Goal: Task Accomplishment & Management: Manage account settings

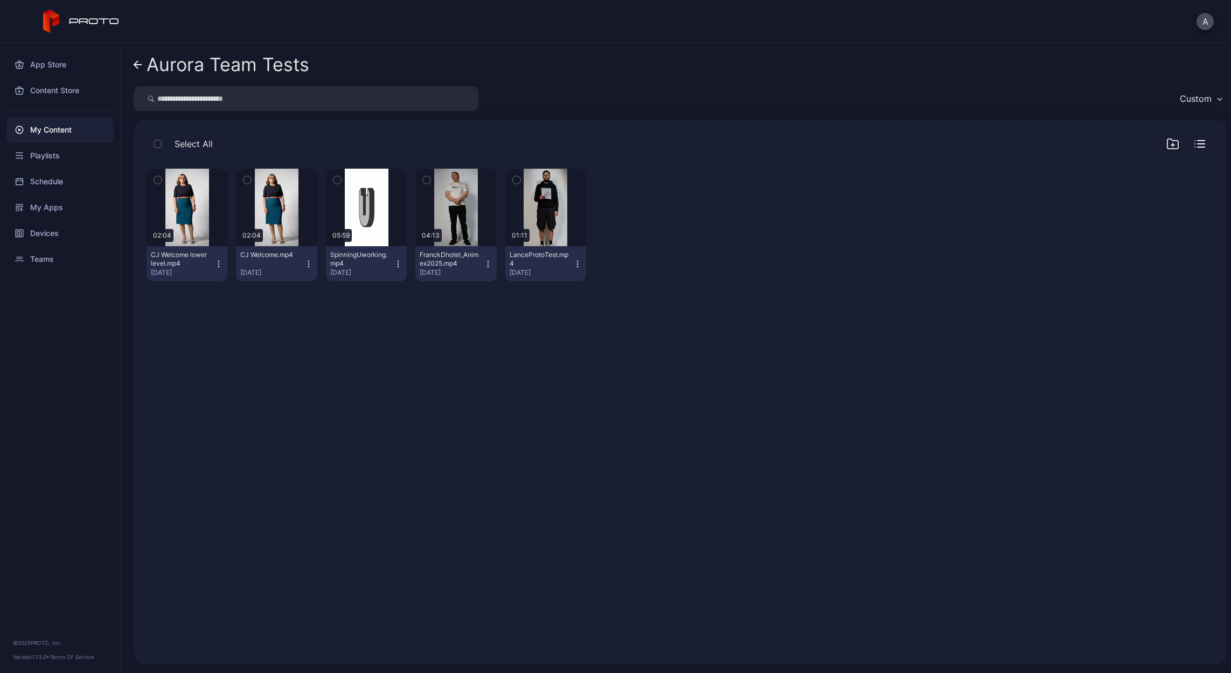
click at [307, 264] on icon "button" at bounding box center [308, 264] width 9 height 9
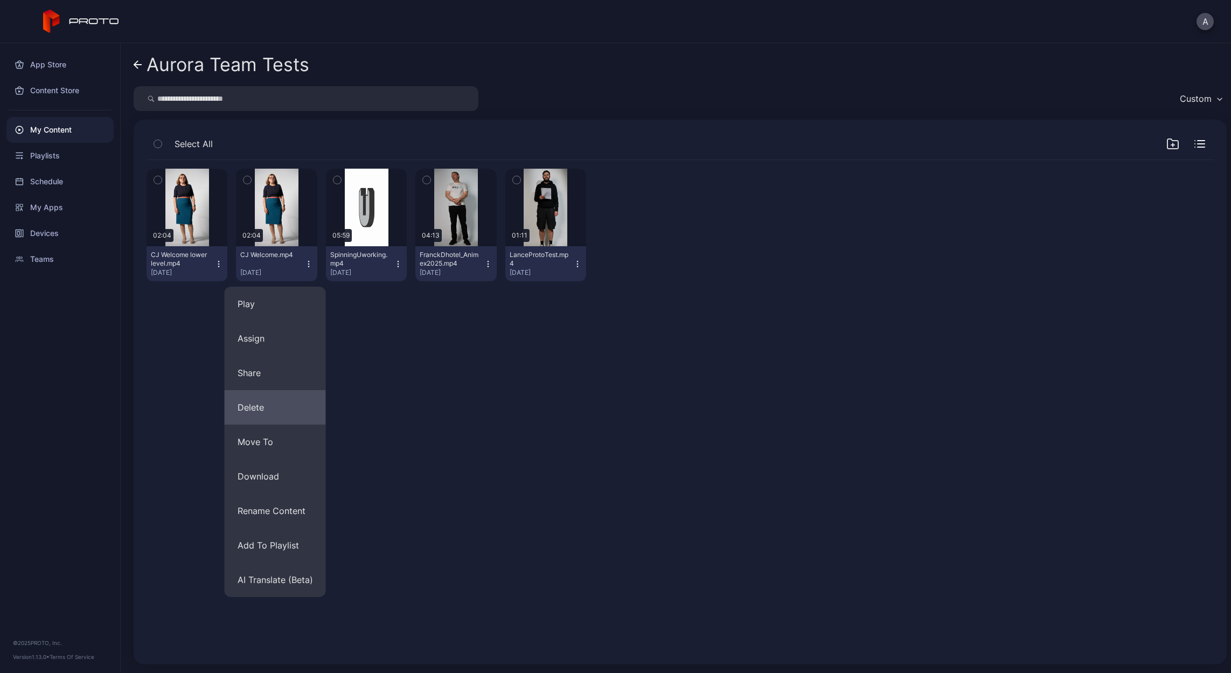
click at [273, 405] on button "Delete" at bounding box center [275, 407] width 101 height 34
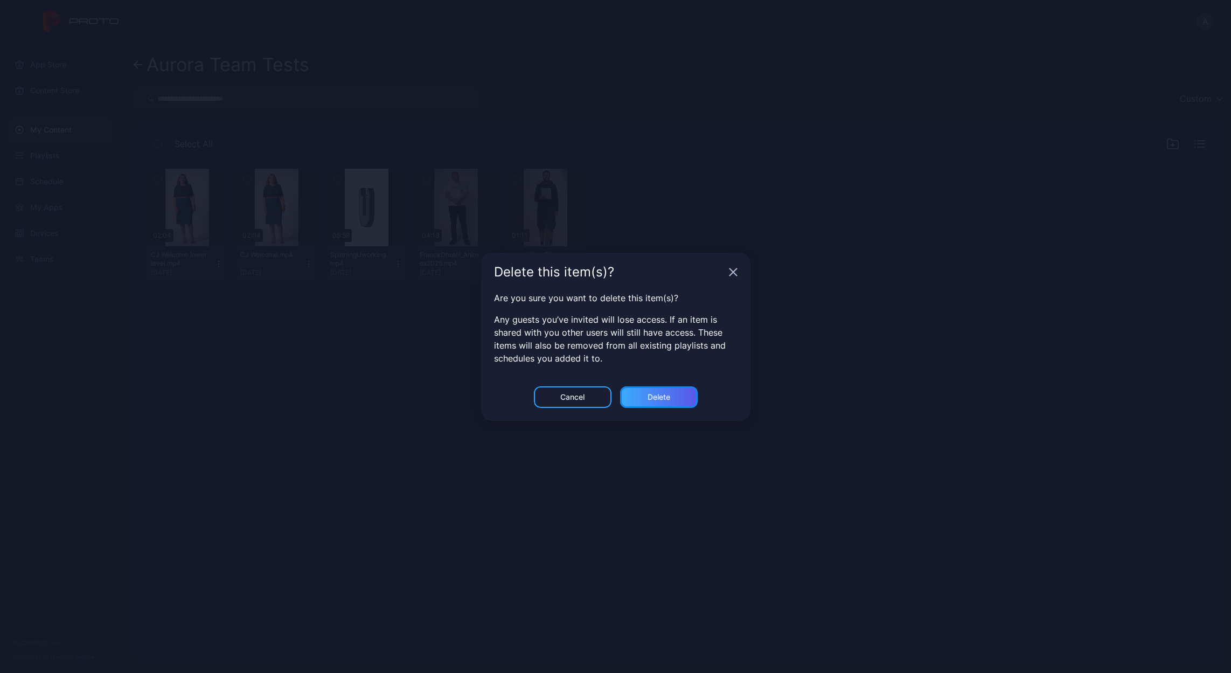
click at [667, 402] on div "Delete" at bounding box center [659, 397] width 78 height 22
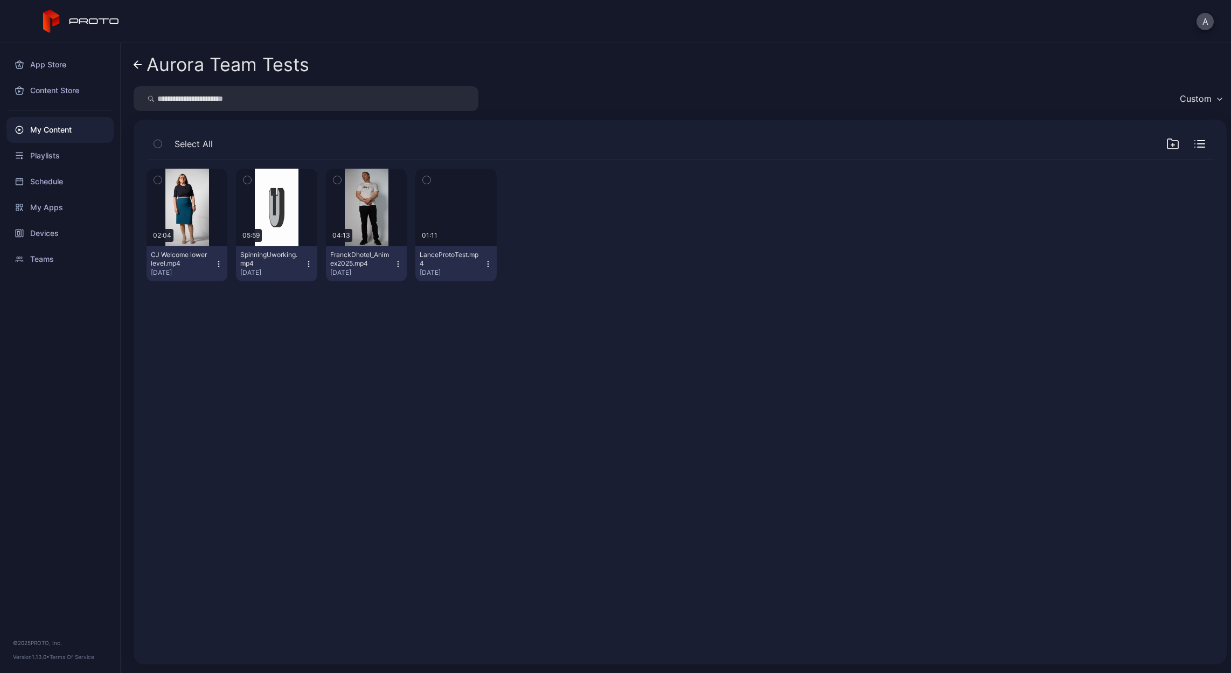
click at [487, 264] on icon "button" at bounding box center [487, 263] width 1 height 1
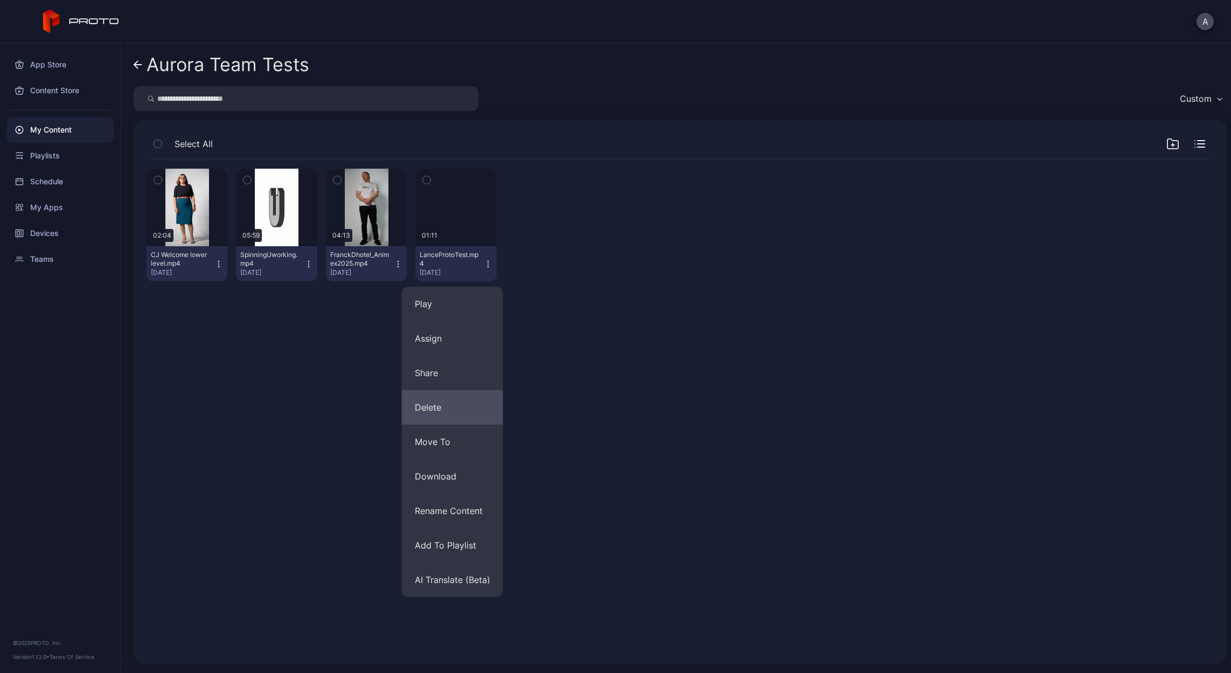
click at [460, 404] on button "Delete" at bounding box center [452, 407] width 101 height 34
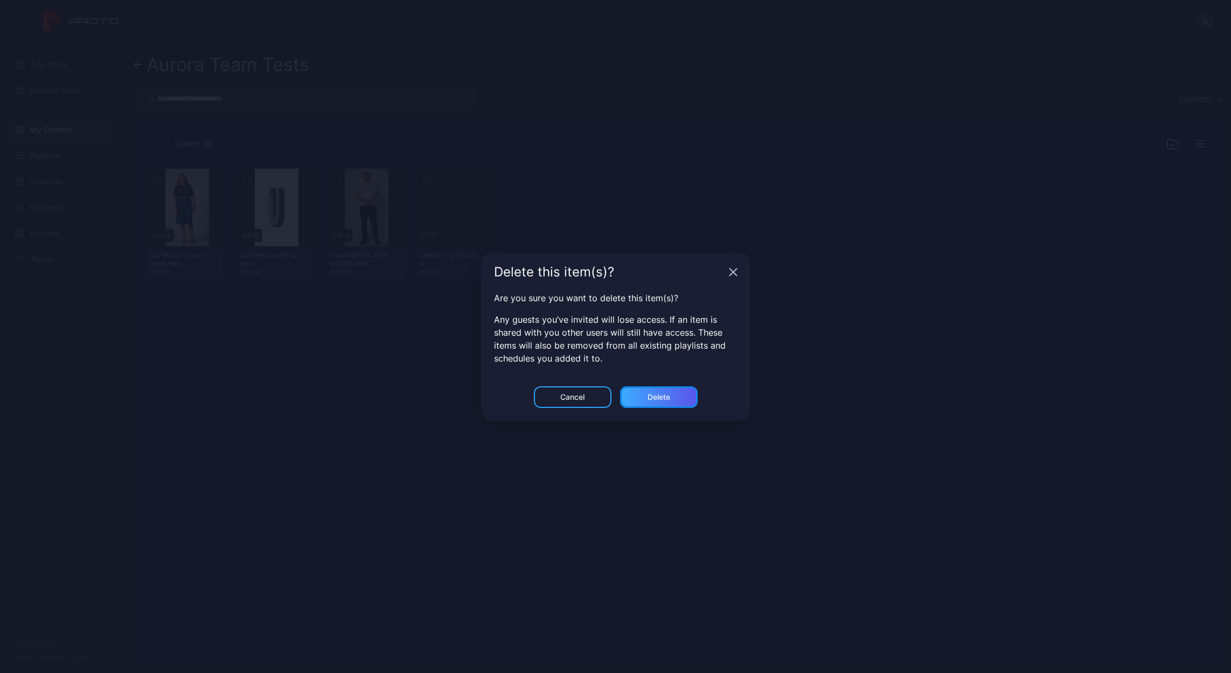
click at [629, 404] on div "Delete" at bounding box center [659, 397] width 78 height 22
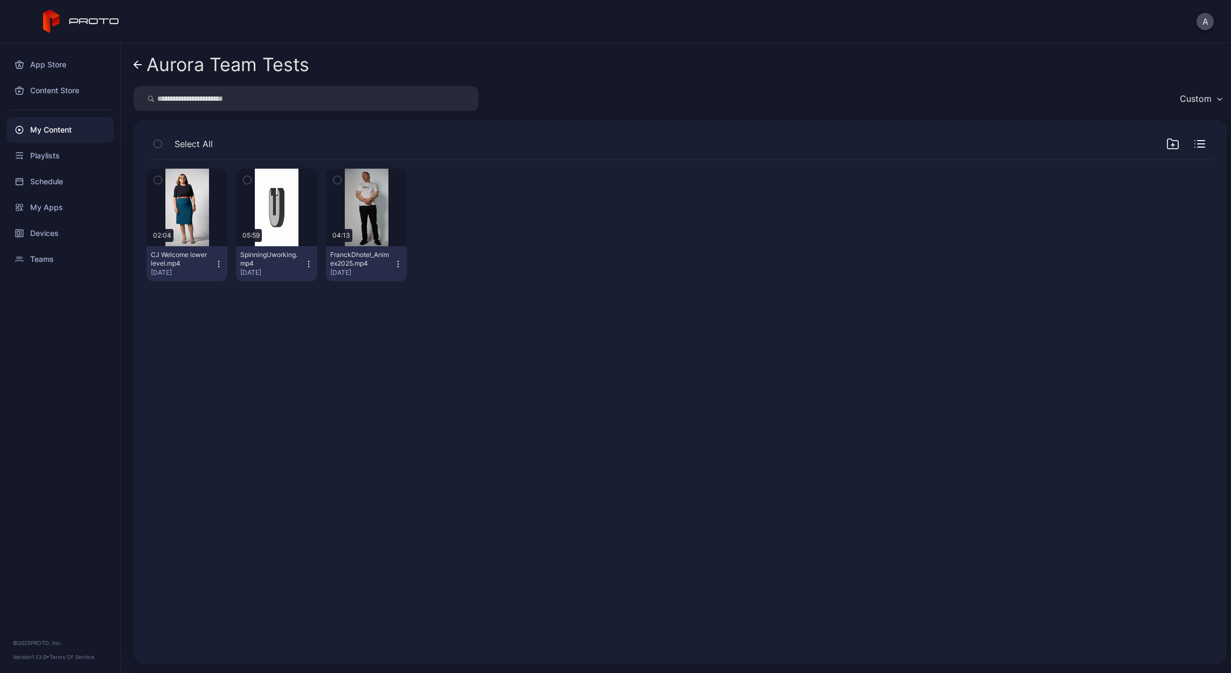
click at [140, 71] on link "Aurora Team Tests" at bounding box center [222, 65] width 176 height 26
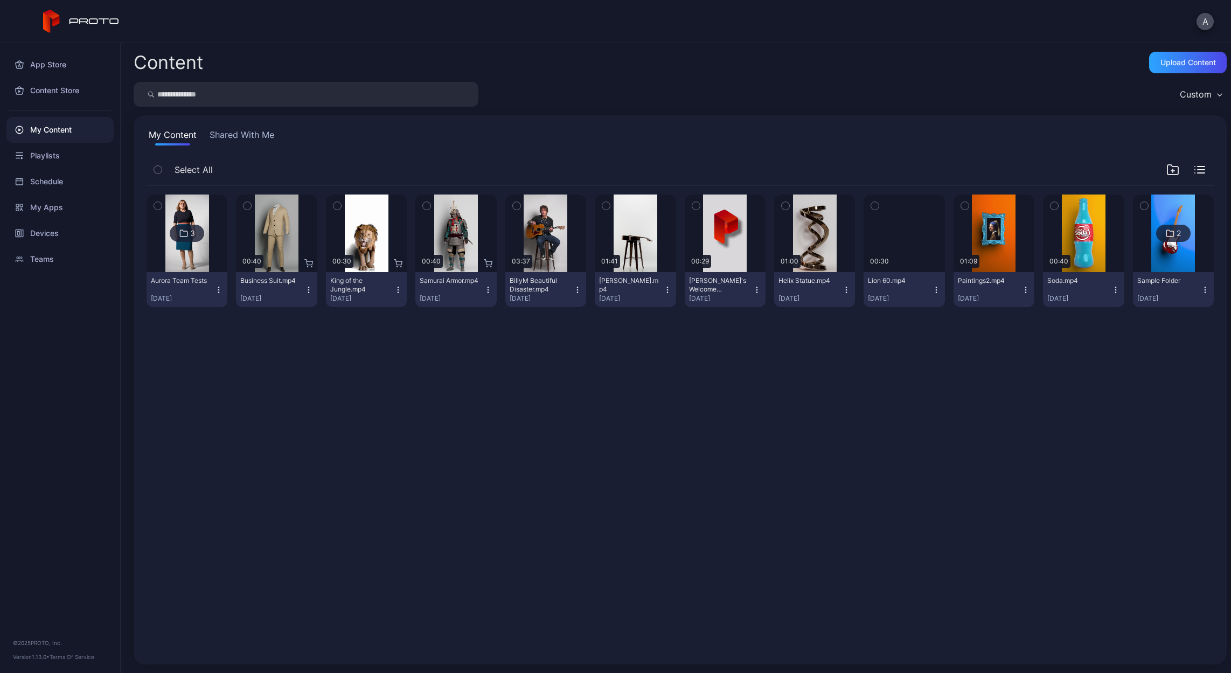
click at [228, 137] on button "Shared With Me" at bounding box center [241, 136] width 69 height 17
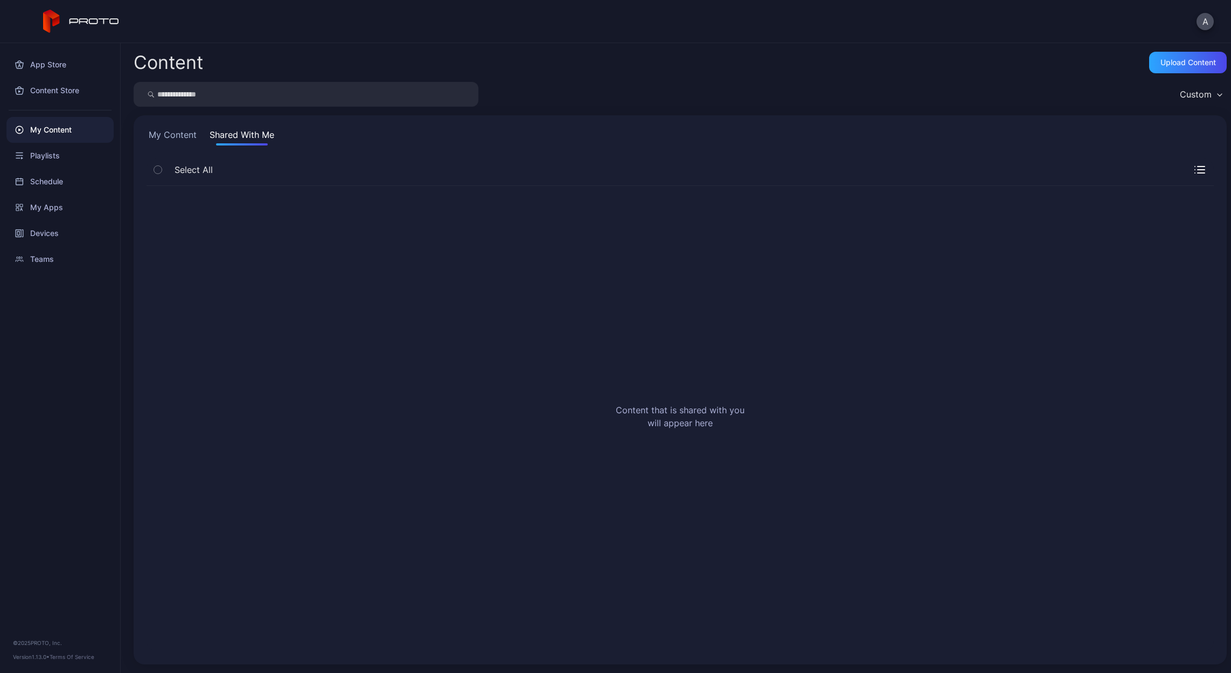
click at [171, 135] on button "My Content" at bounding box center [173, 136] width 52 height 17
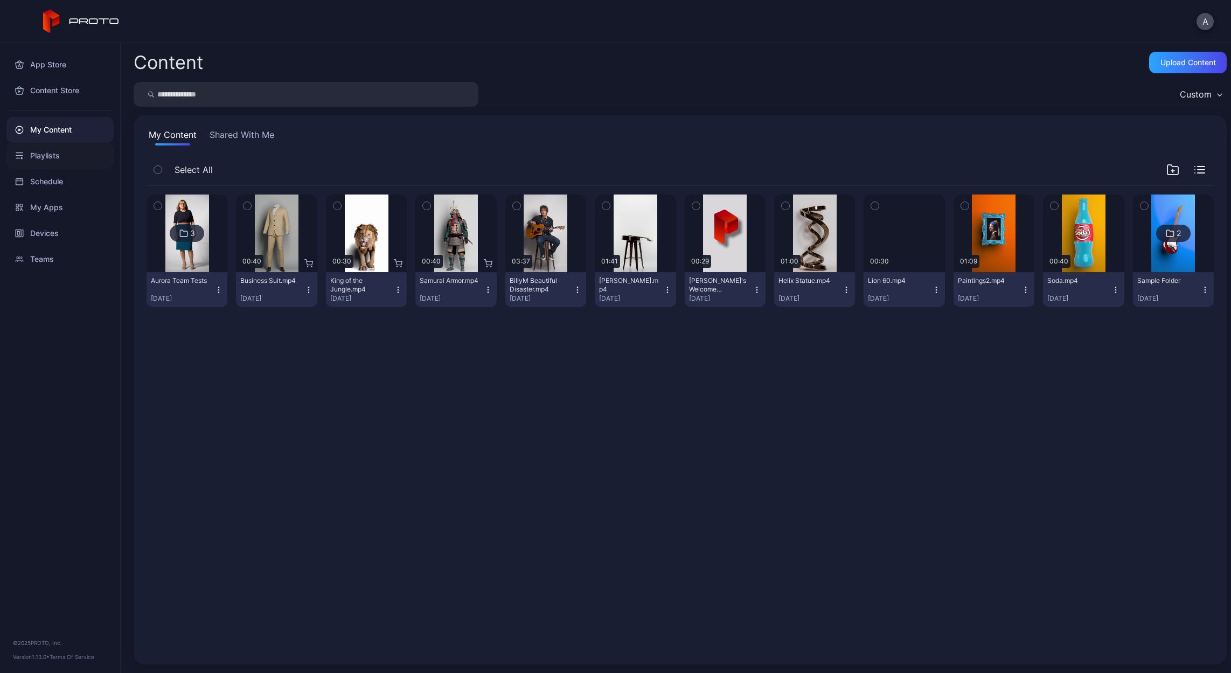
click at [39, 157] on div "Playlists" at bounding box center [59, 156] width 107 height 26
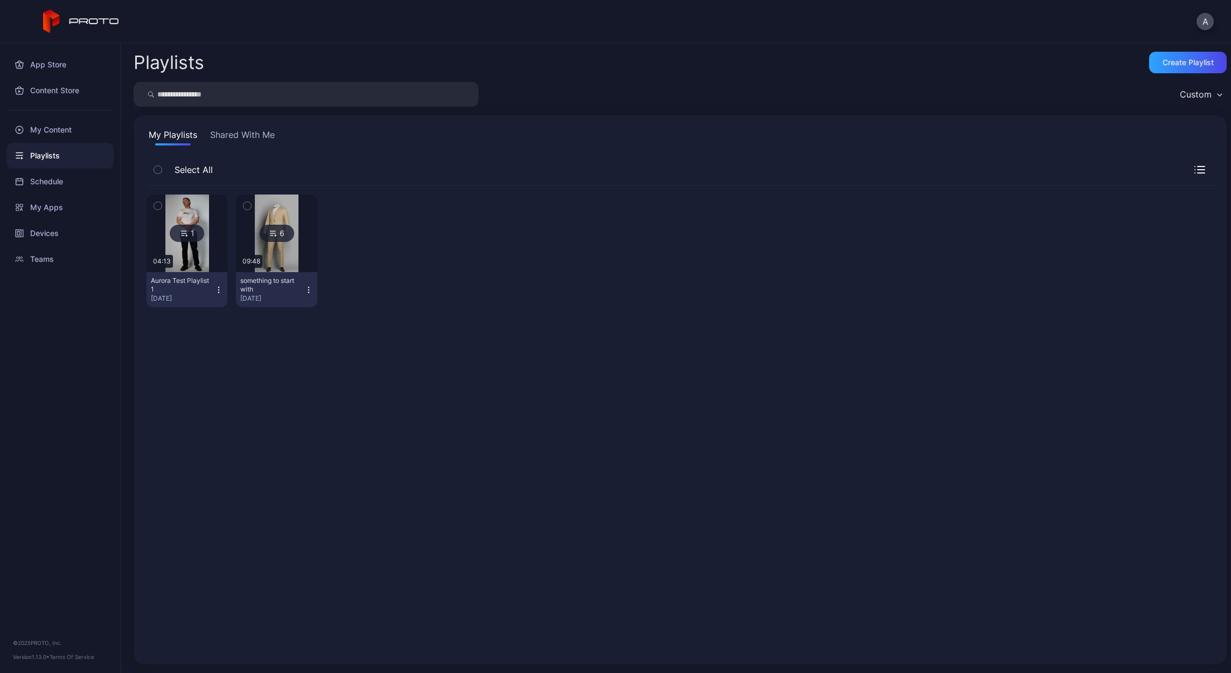
click at [199, 235] on div "1" at bounding box center [187, 233] width 34 height 17
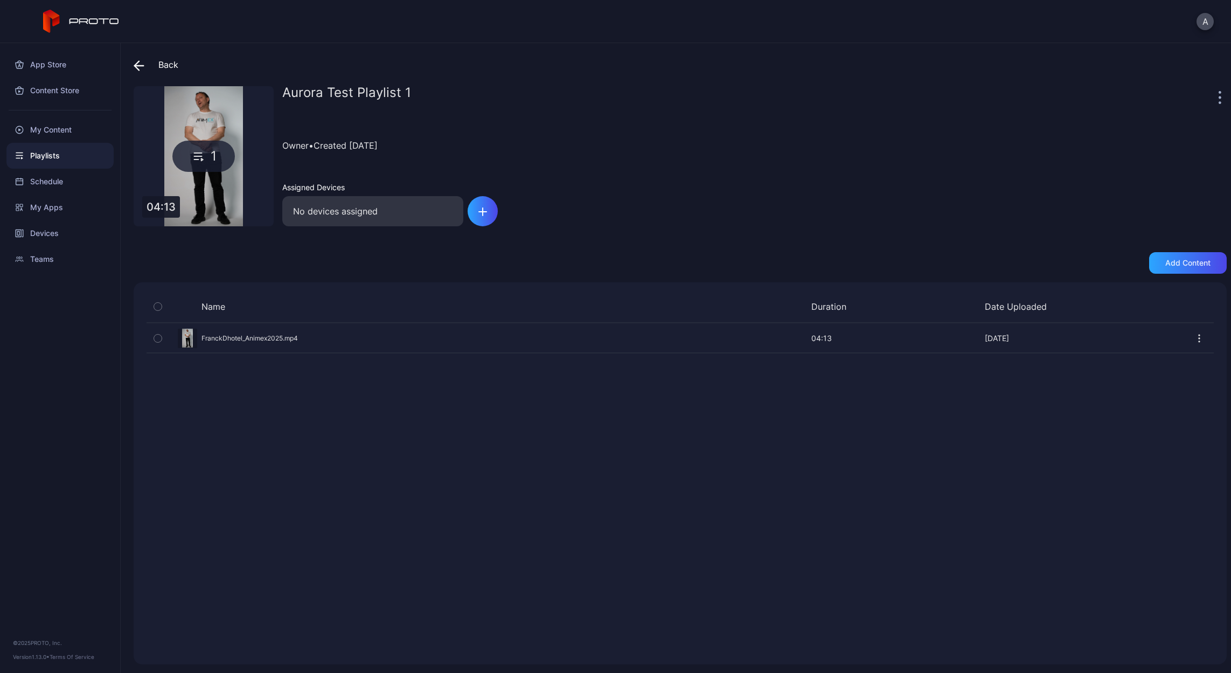
click at [142, 71] on span at bounding box center [142, 64] width 16 height 19
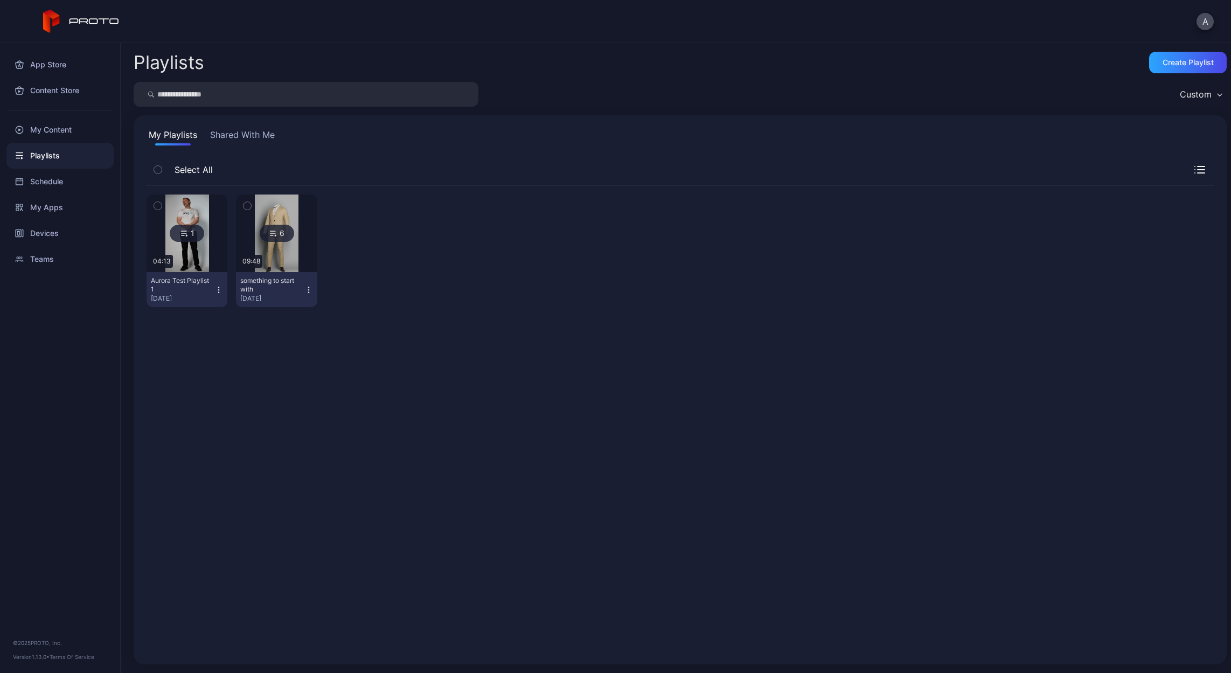
click at [155, 203] on icon "button" at bounding box center [158, 206] width 8 height 12
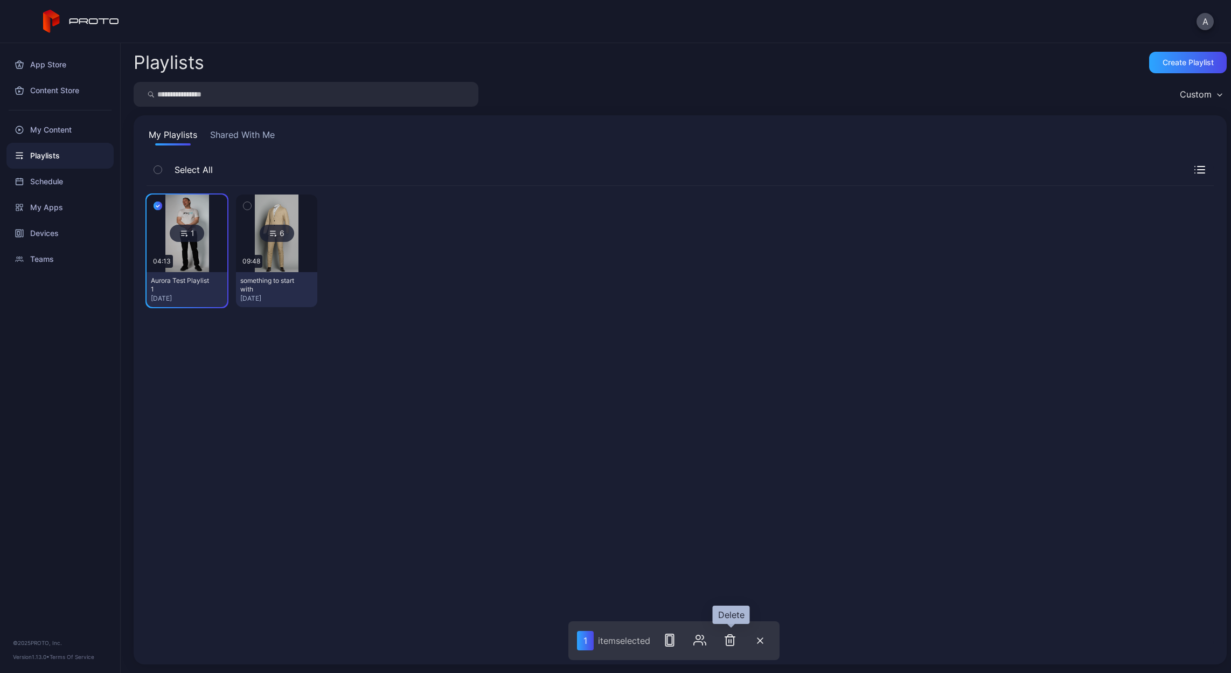
click at [730, 637] on icon "button" at bounding box center [730, 640] width 8 height 11
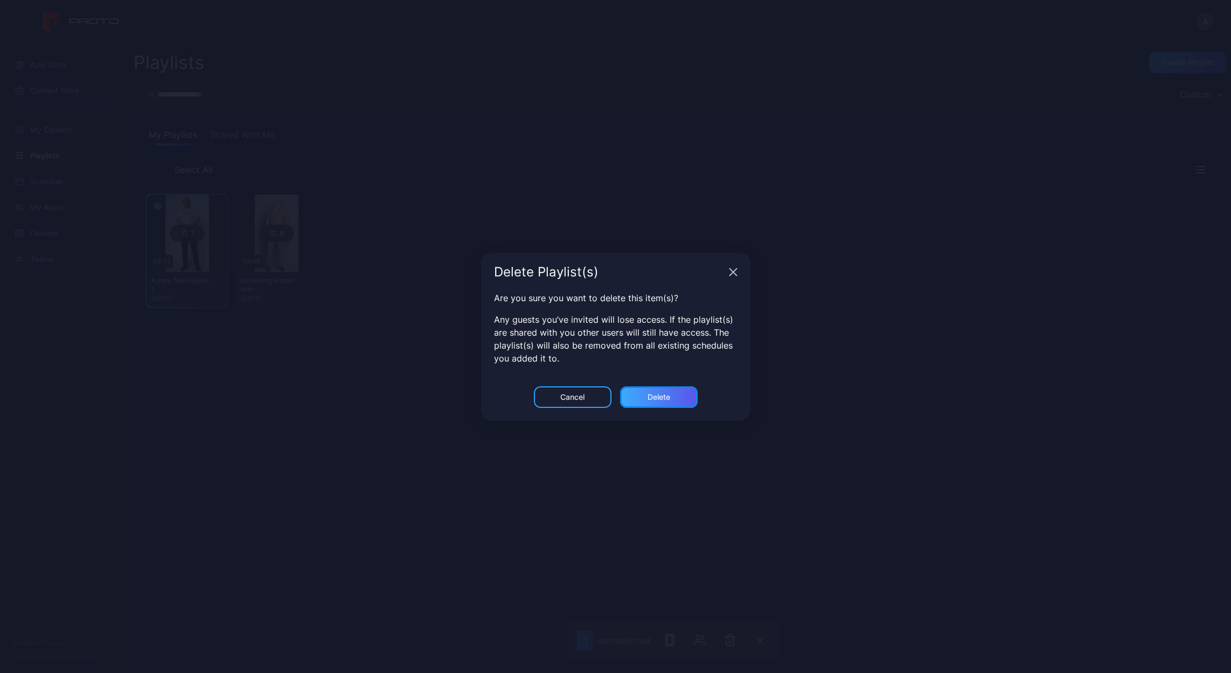
click at [670, 390] on div "Delete" at bounding box center [659, 397] width 78 height 22
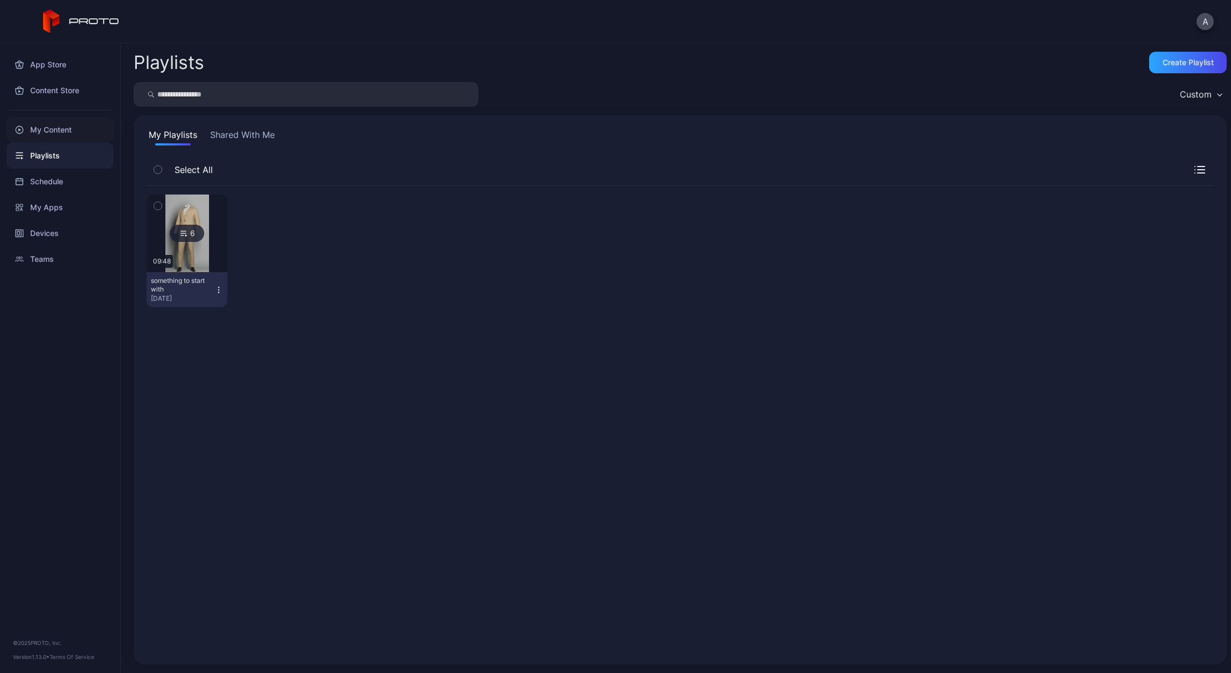
click at [43, 130] on div "My Content" at bounding box center [59, 130] width 107 height 26
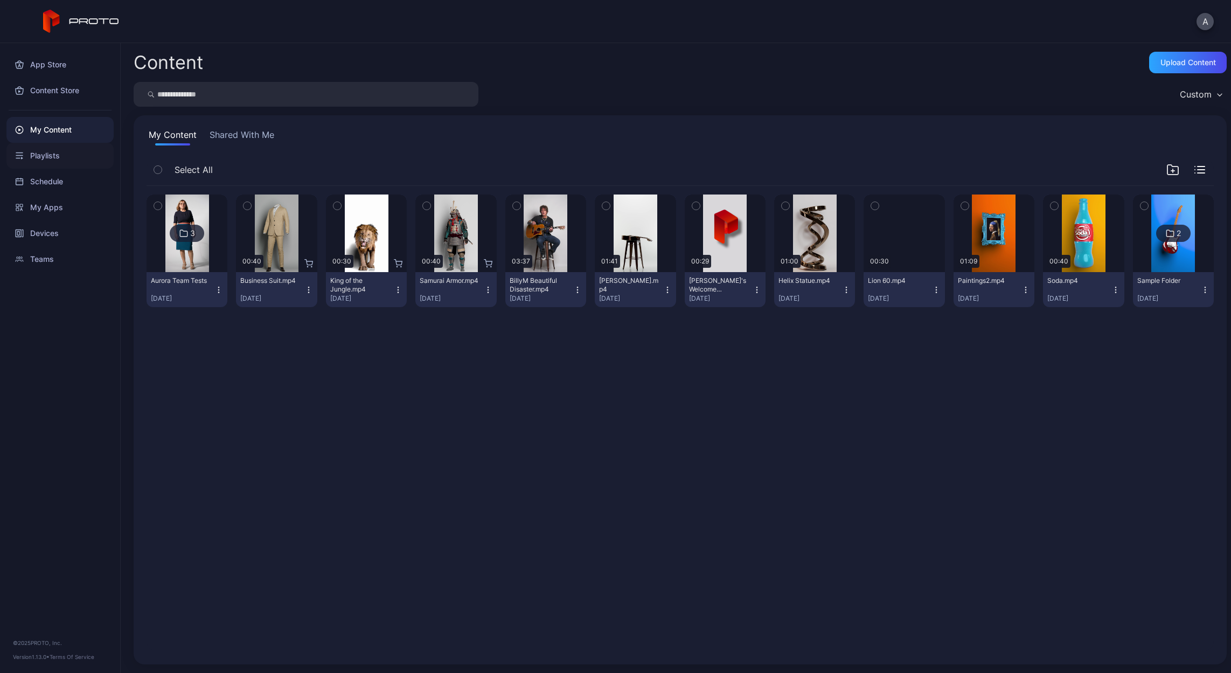
click at [60, 164] on div "Playlists" at bounding box center [59, 156] width 107 height 26
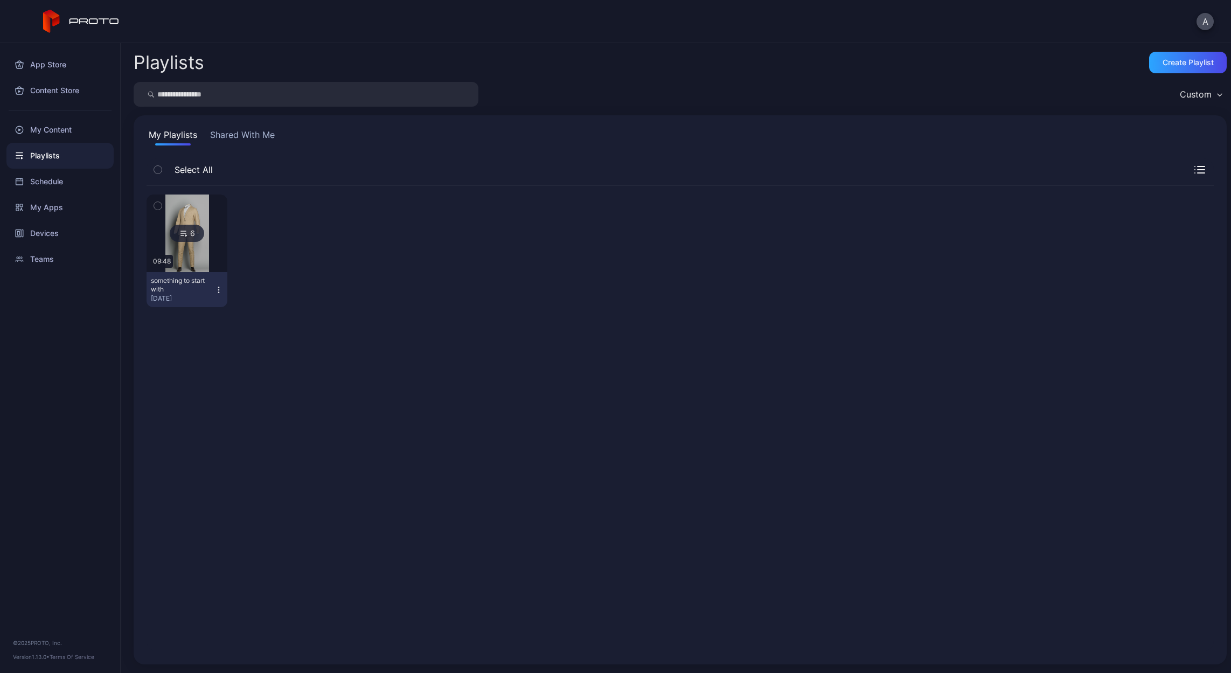
click at [185, 236] on icon at bounding box center [183, 233] width 9 height 13
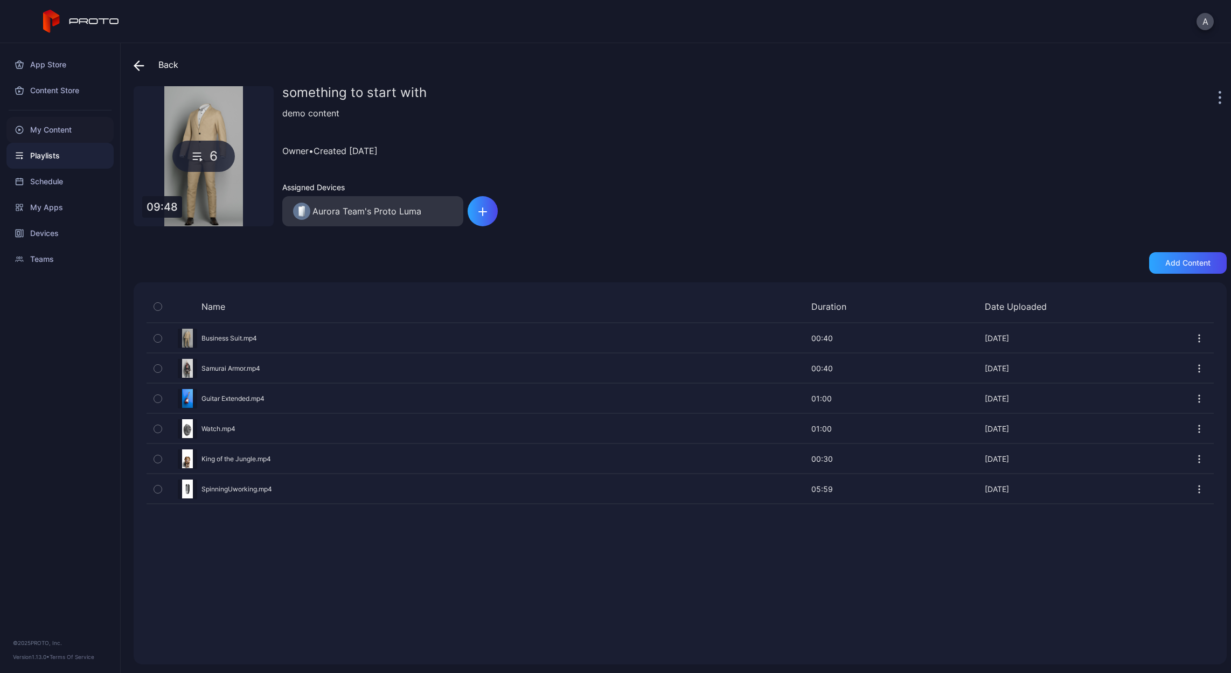
click at [57, 138] on div "My Content" at bounding box center [59, 130] width 107 height 26
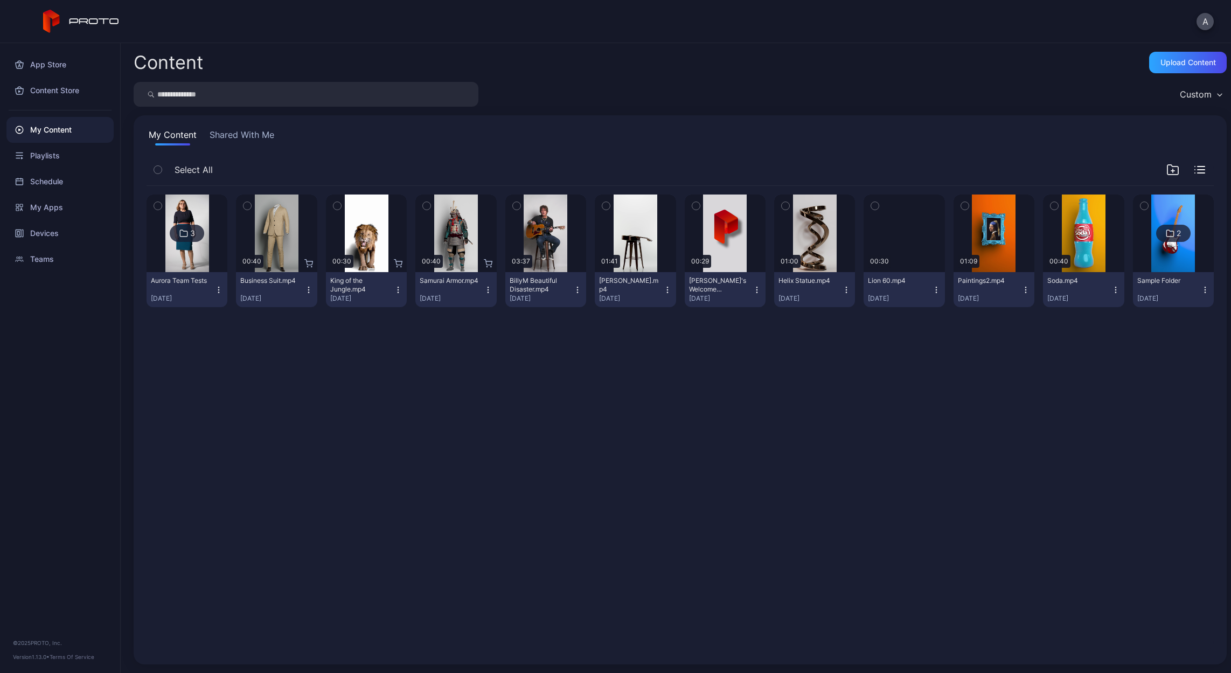
click at [932, 287] on icon "button" at bounding box center [936, 289] width 9 height 9
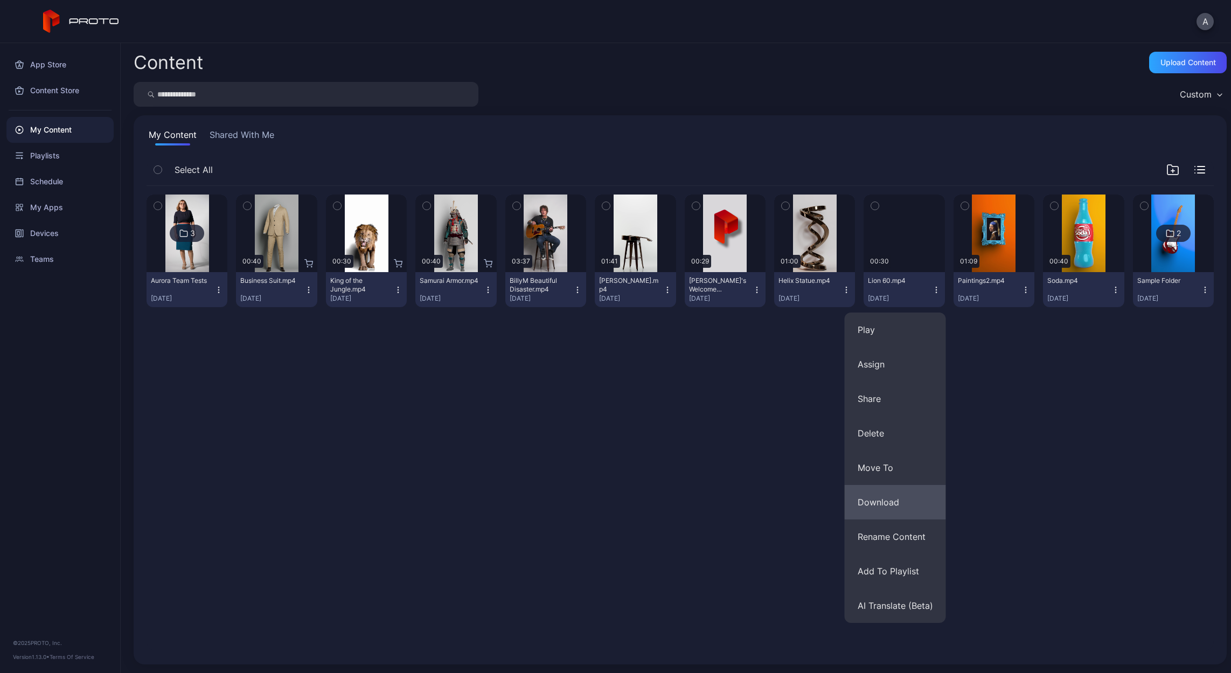
click at [875, 493] on button "Download" at bounding box center [895, 502] width 101 height 34
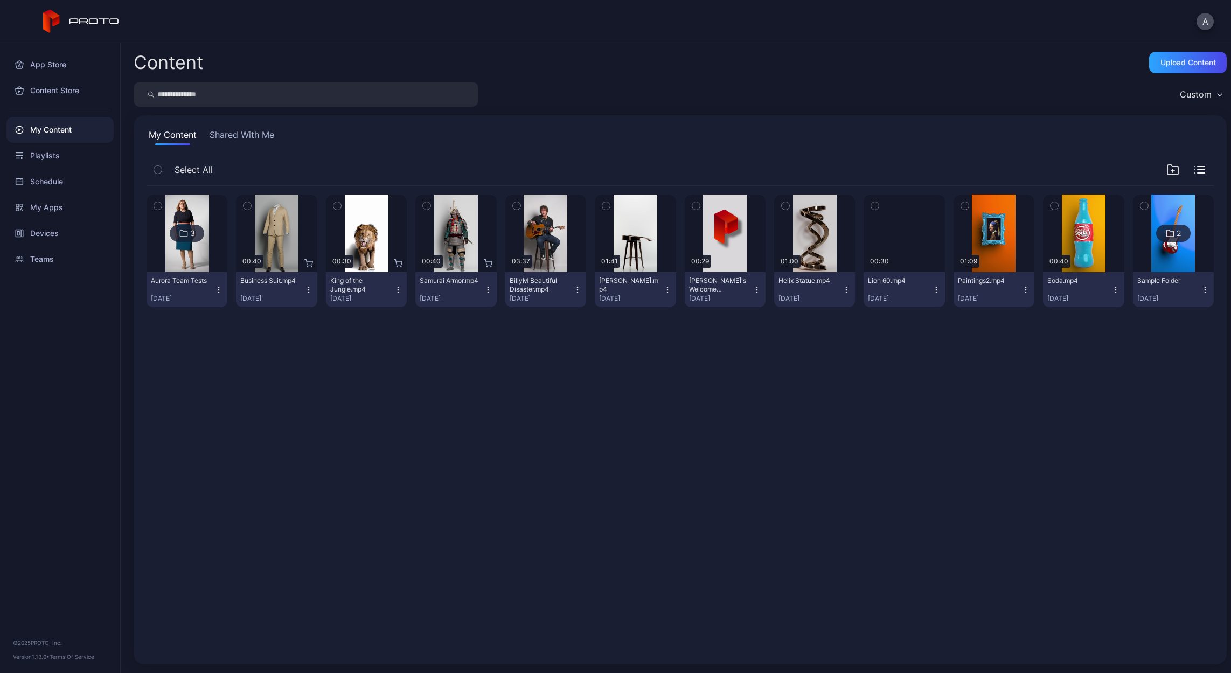
click at [932, 290] on icon "button" at bounding box center [936, 289] width 9 height 9
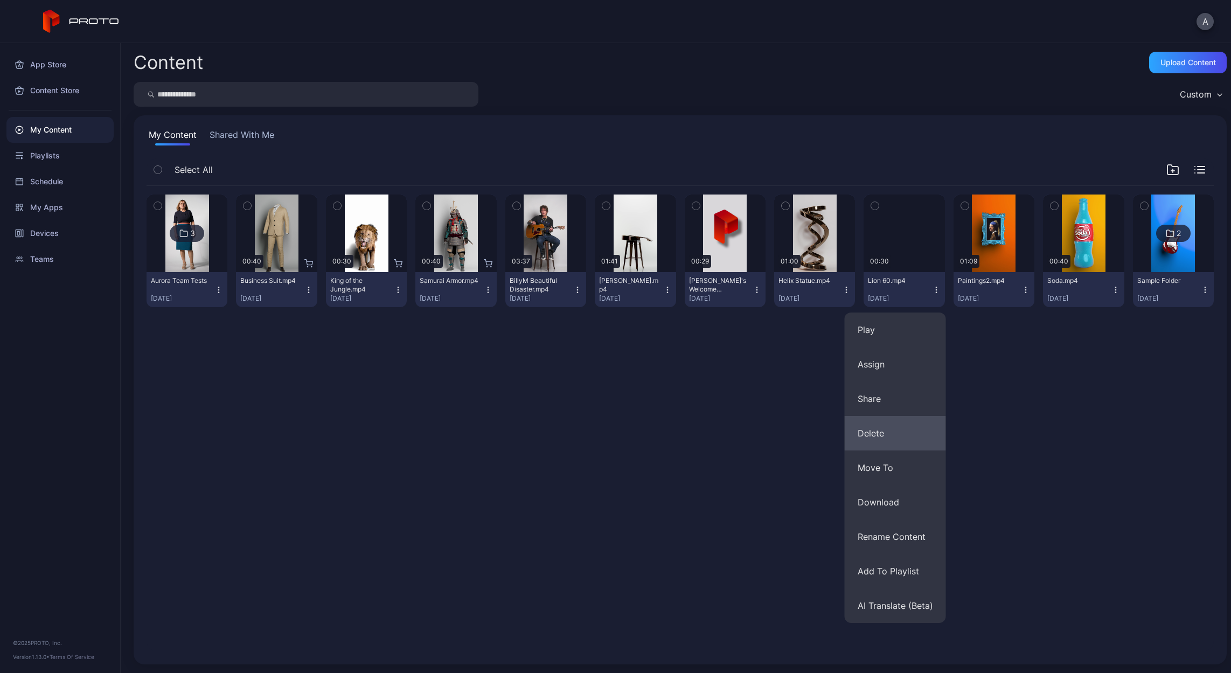
click at [909, 440] on button "Delete" at bounding box center [895, 433] width 101 height 34
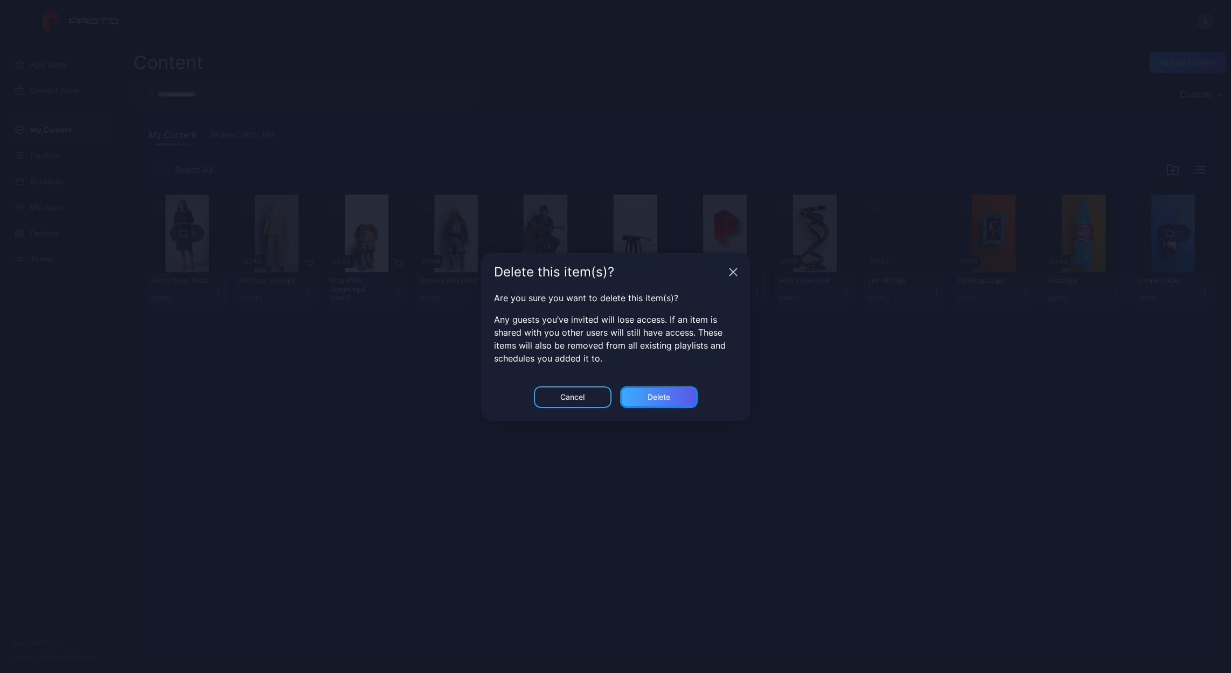
click at [674, 393] on div "Delete" at bounding box center [659, 397] width 78 height 22
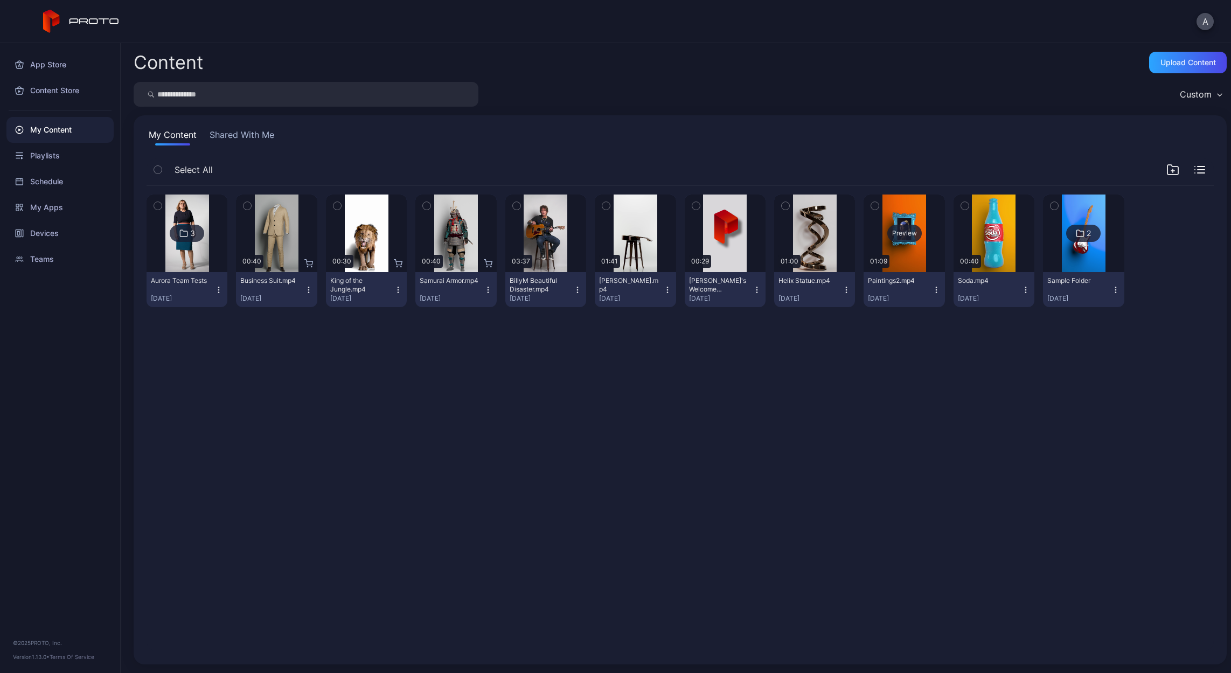
click at [895, 225] on div "Preview" at bounding box center [904, 233] width 34 height 17
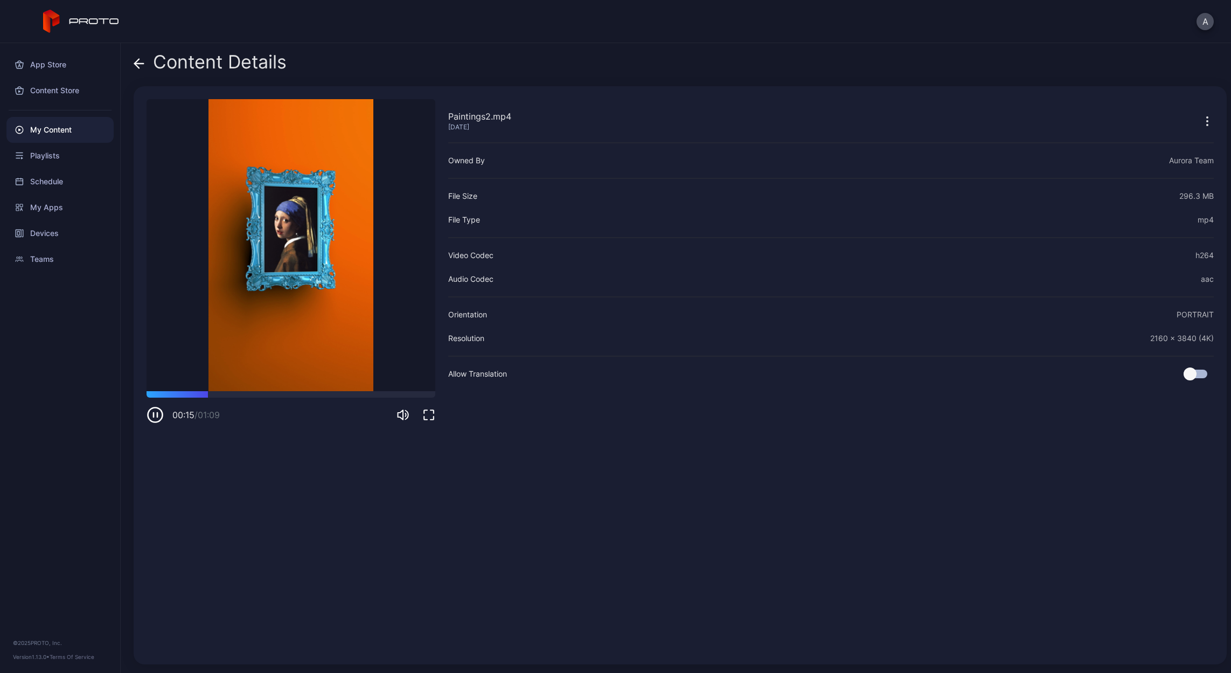
click at [137, 66] on icon at bounding box center [137, 63] width 4 height 9
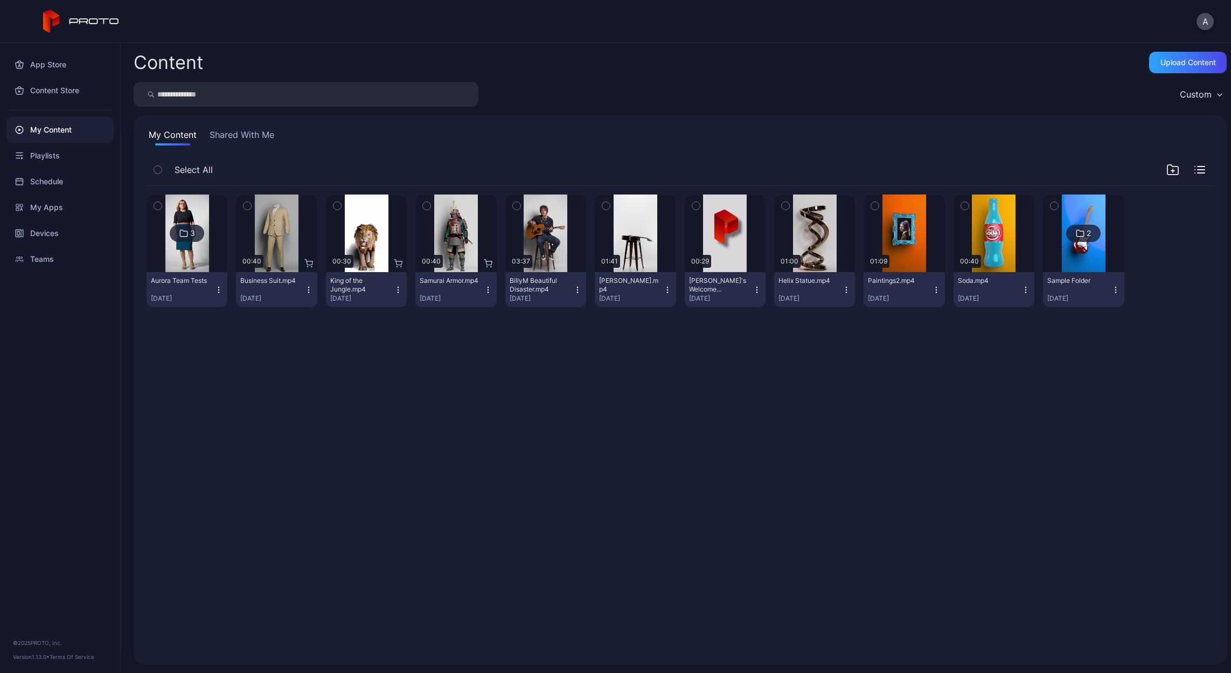
click at [932, 289] on icon "button" at bounding box center [936, 289] width 9 height 9
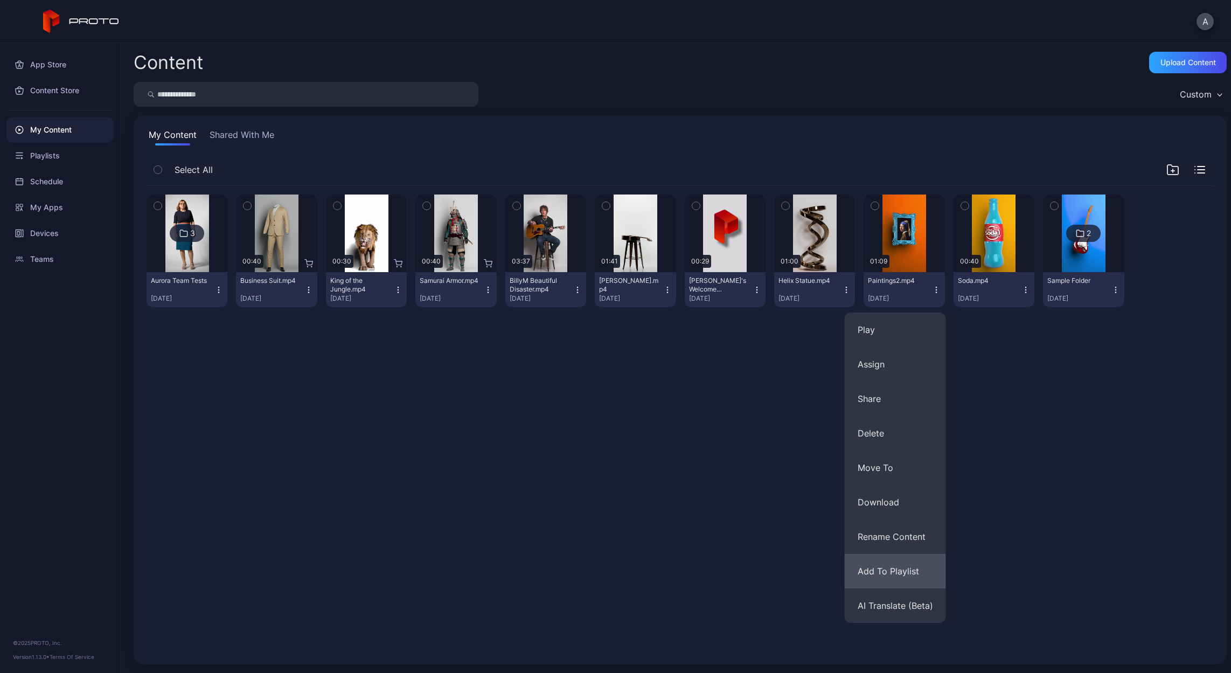
click at [883, 576] on button "Add To Playlist" at bounding box center [895, 571] width 101 height 34
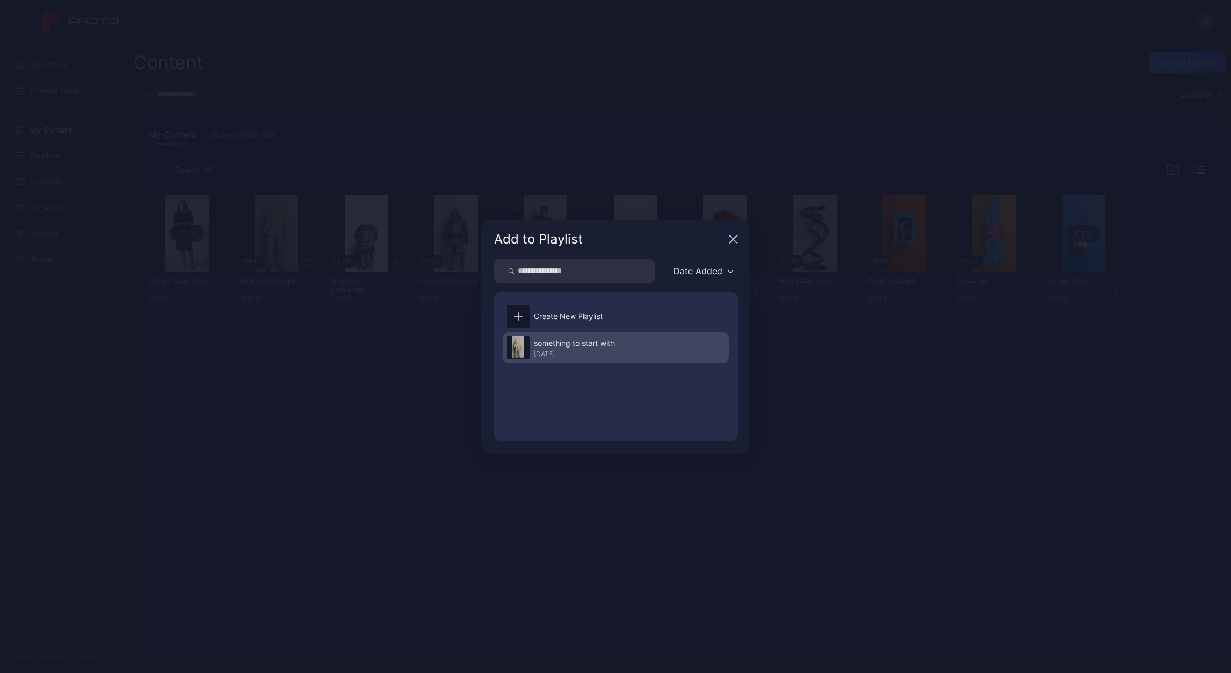
click at [575, 351] on div "[DATE]" at bounding box center [574, 354] width 81 height 9
click at [553, 351] on div "[DATE]" at bounding box center [574, 354] width 81 height 9
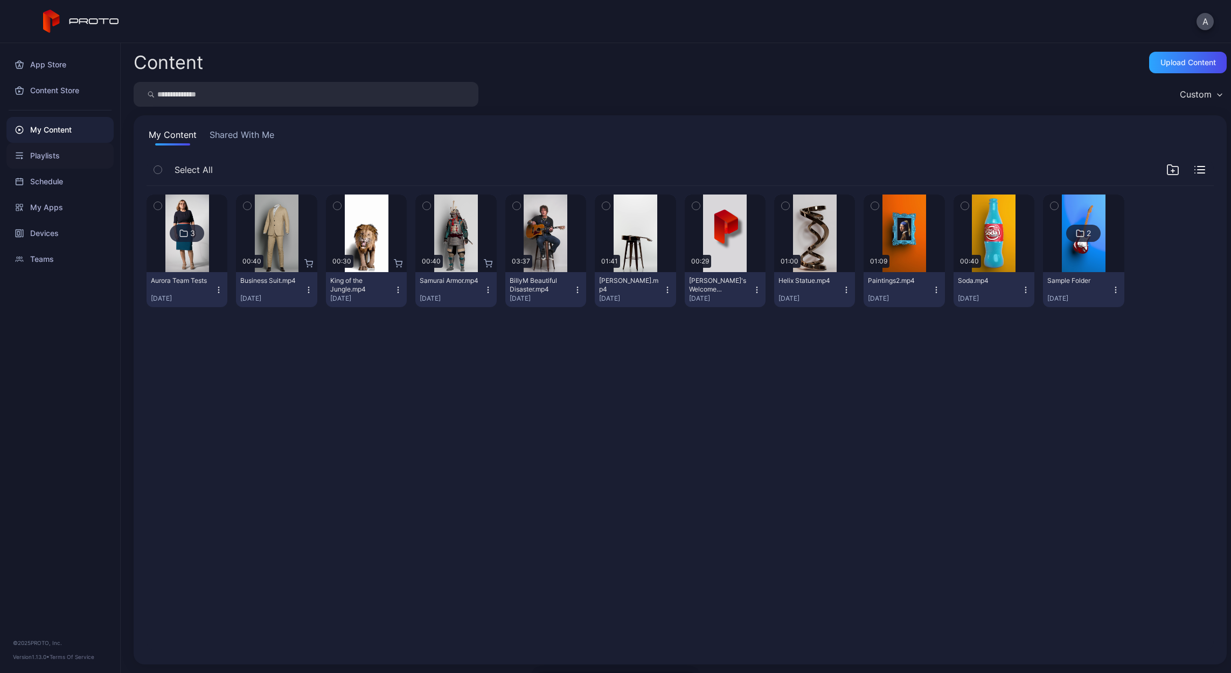
click at [47, 161] on div "Playlists" at bounding box center [59, 156] width 107 height 26
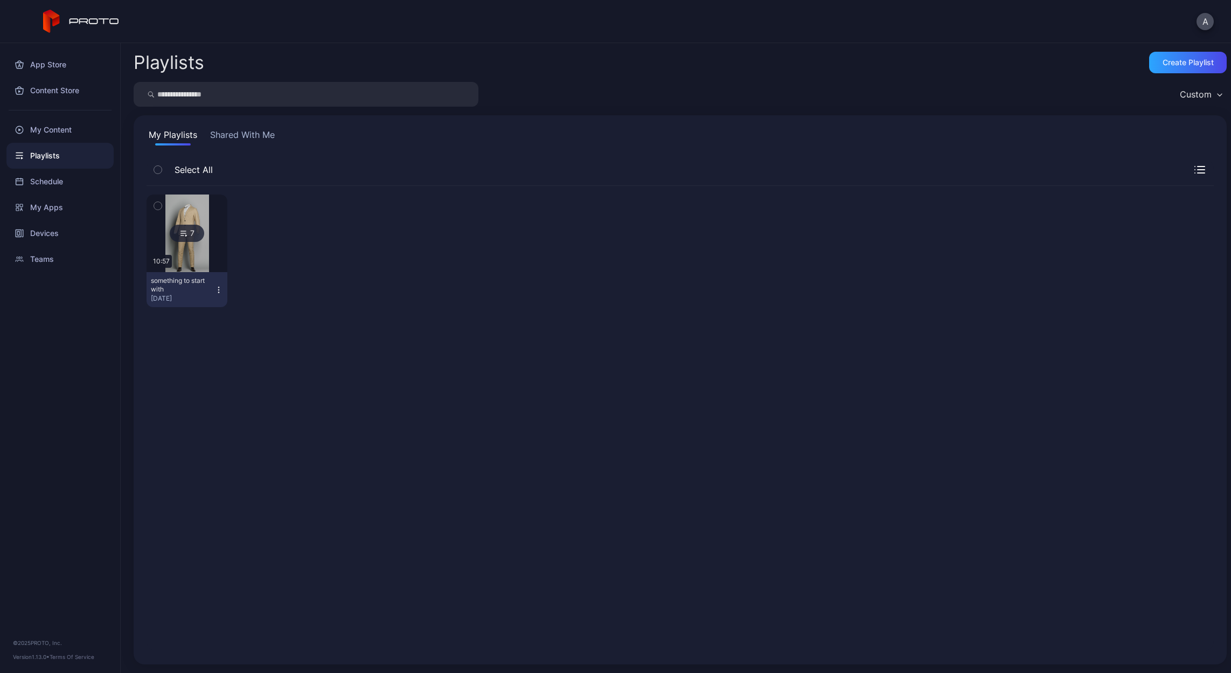
click at [191, 240] on div "7" at bounding box center [187, 233] width 34 height 17
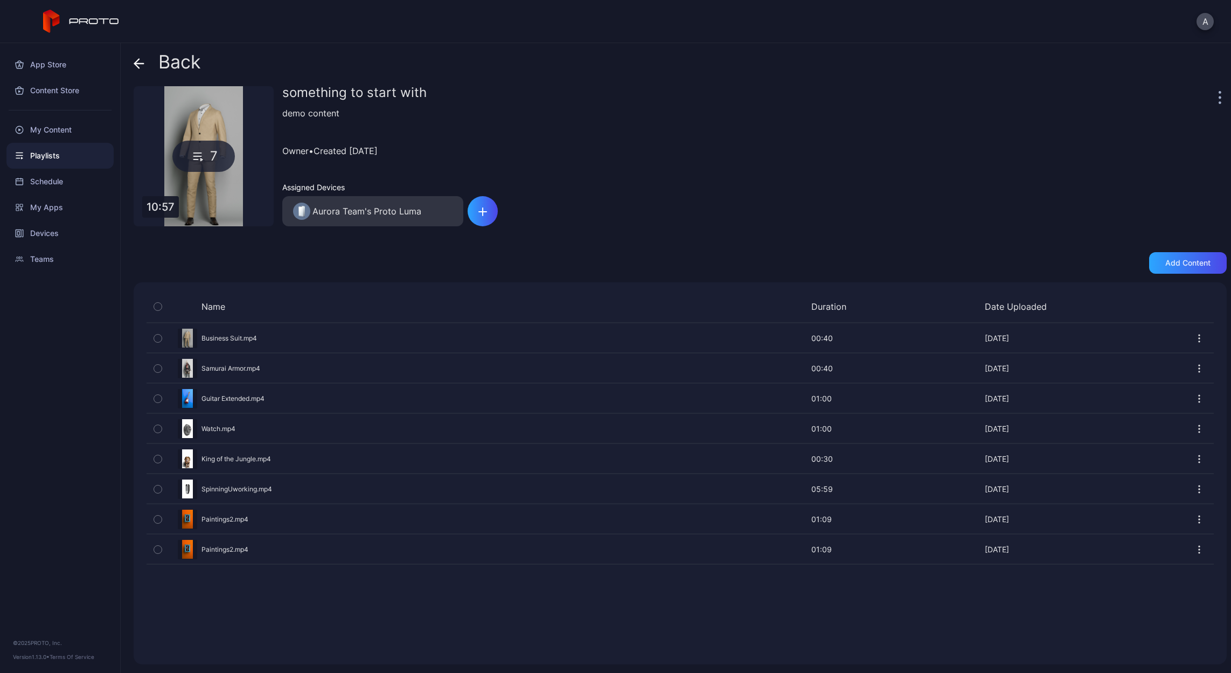
click at [162, 551] on button "button" at bounding box center [158, 549] width 23 height 29
click at [721, 645] on icon "button" at bounding box center [714, 639] width 13 height 13
click at [54, 135] on div "My Content" at bounding box center [59, 130] width 107 height 26
